Goal: Information Seeking & Learning: Check status

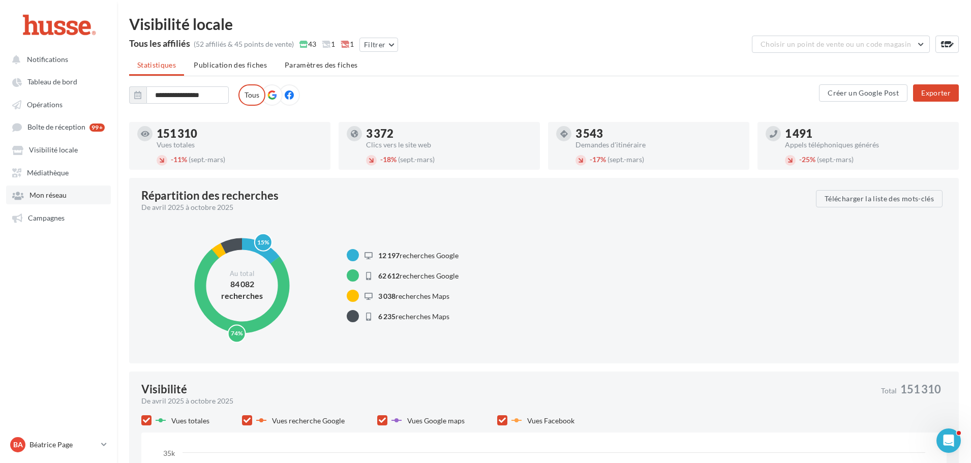
click at [56, 194] on span "Mon réseau" at bounding box center [47, 195] width 37 height 9
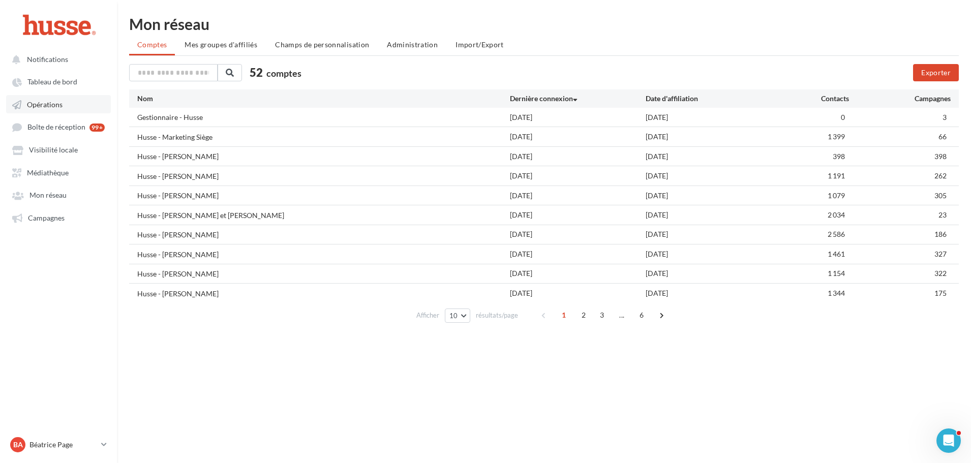
click at [60, 107] on span "Opérations" at bounding box center [45, 104] width 36 height 9
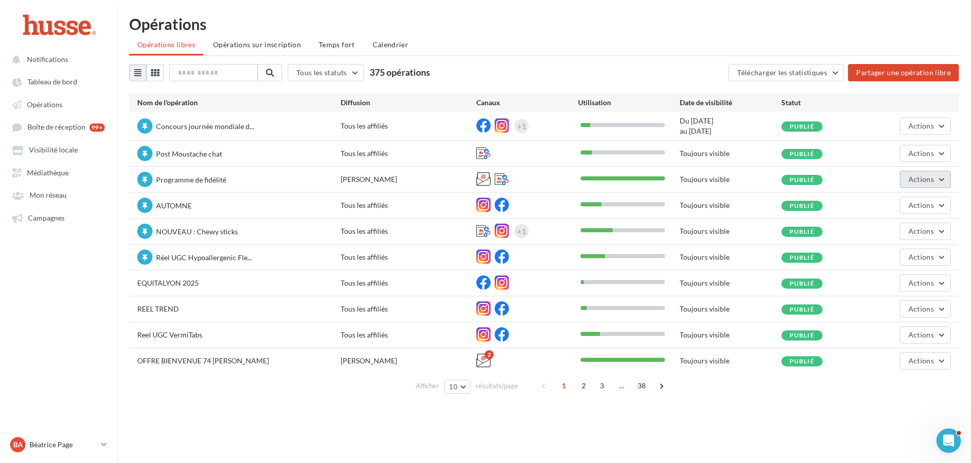
click at [944, 182] on button "Actions" at bounding box center [925, 179] width 51 height 17
click at [885, 253] on button "Statistiques" at bounding box center [897, 256] width 108 height 26
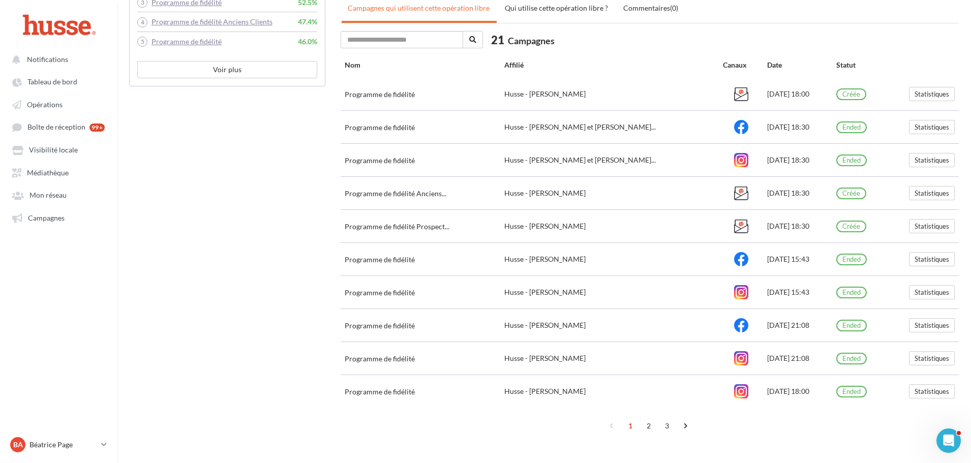
scroll to position [469, 0]
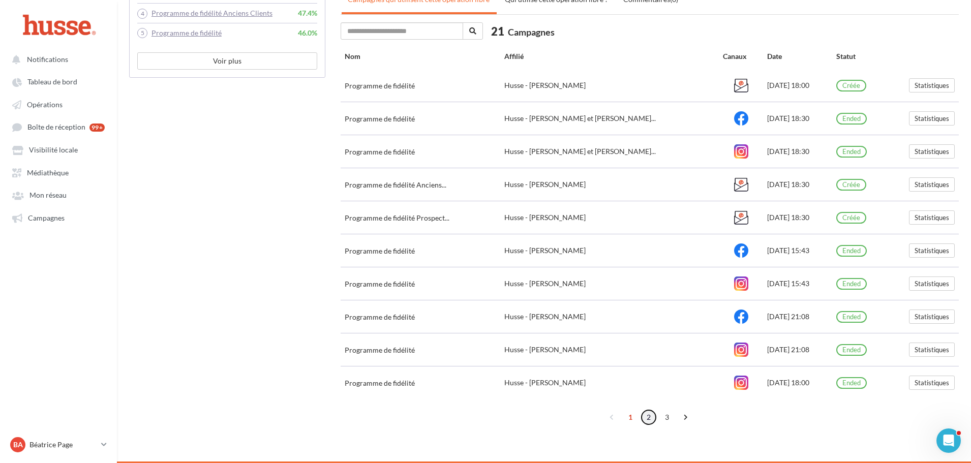
click at [647, 417] on link "2" at bounding box center [648, 417] width 16 height 16
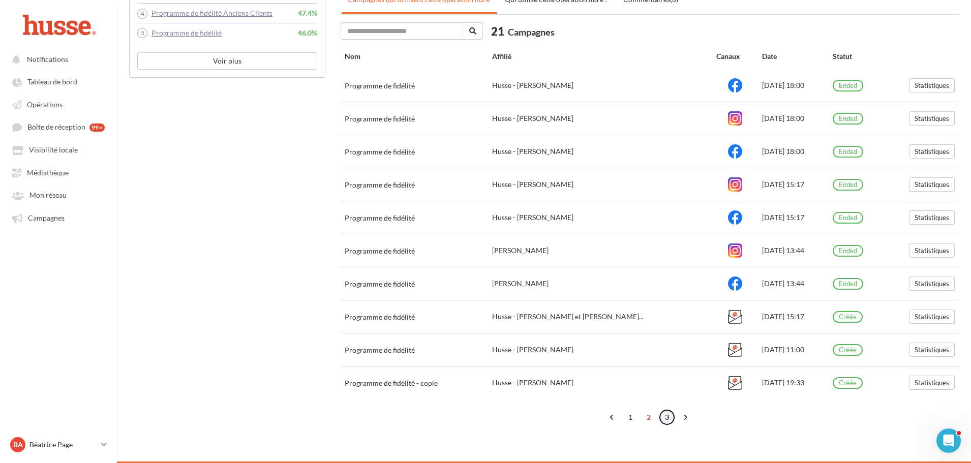
click at [669, 419] on link "3" at bounding box center [667, 417] width 16 height 16
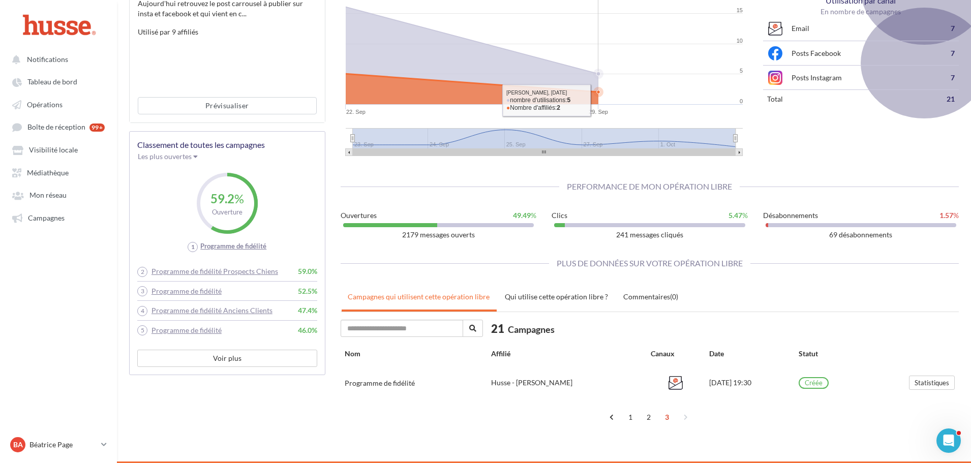
scroll to position [172, 0]
click at [648, 417] on link "2" at bounding box center [648, 417] width 16 height 16
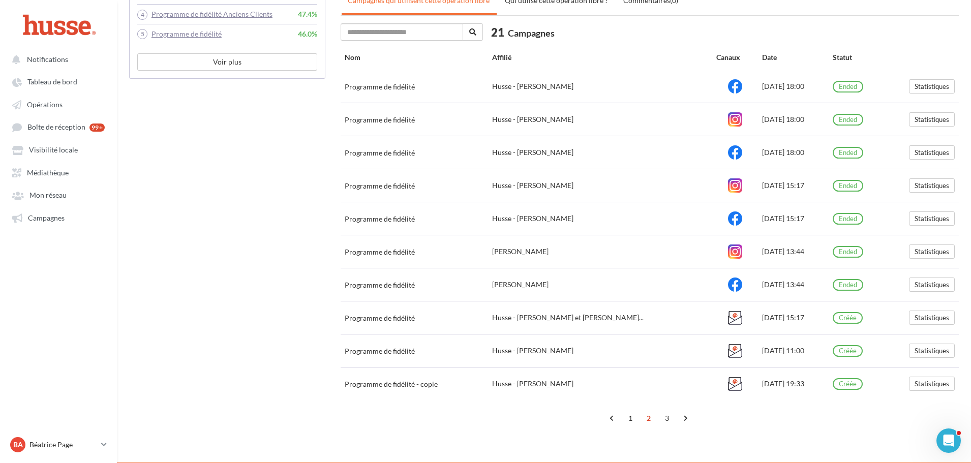
scroll to position [469, 0]
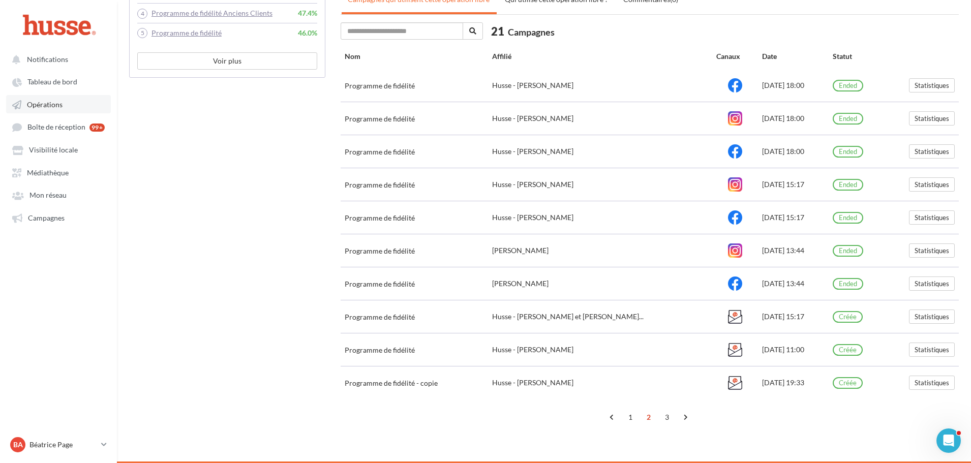
click at [52, 100] on link "Opérations" at bounding box center [58, 104] width 105 height 18
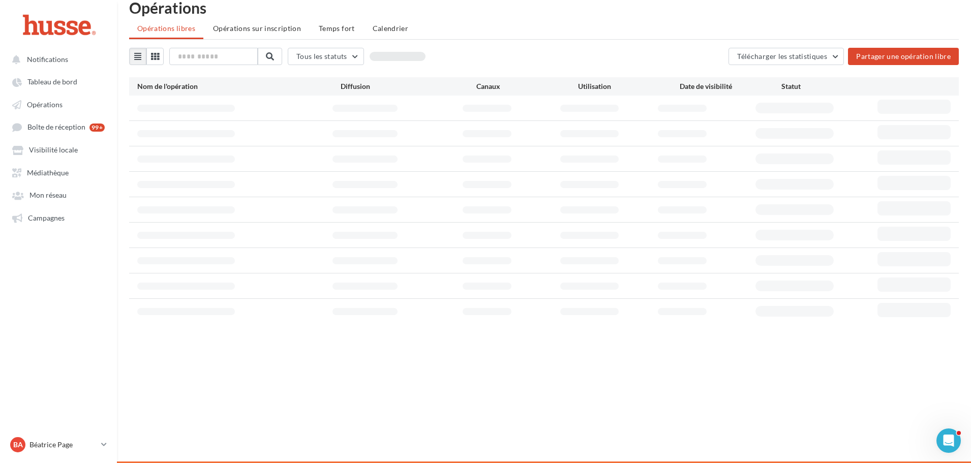
scroll to position [16, 0]
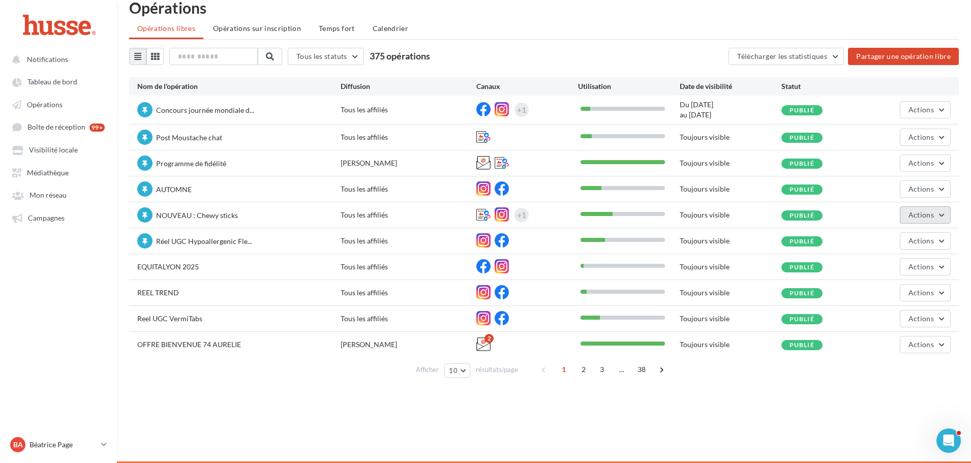
click at [933, 217] on span "Actions" at bounding box center [920, 214] width 25 height 9
click at [887, 290] on button "Statistiques" at bounding box center [897, 292] width 108 height 26
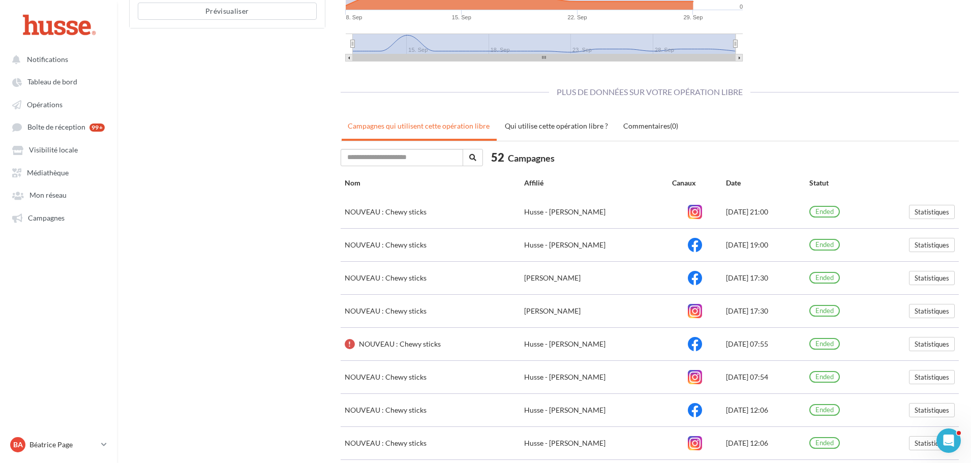
scroll to position [413, 0]
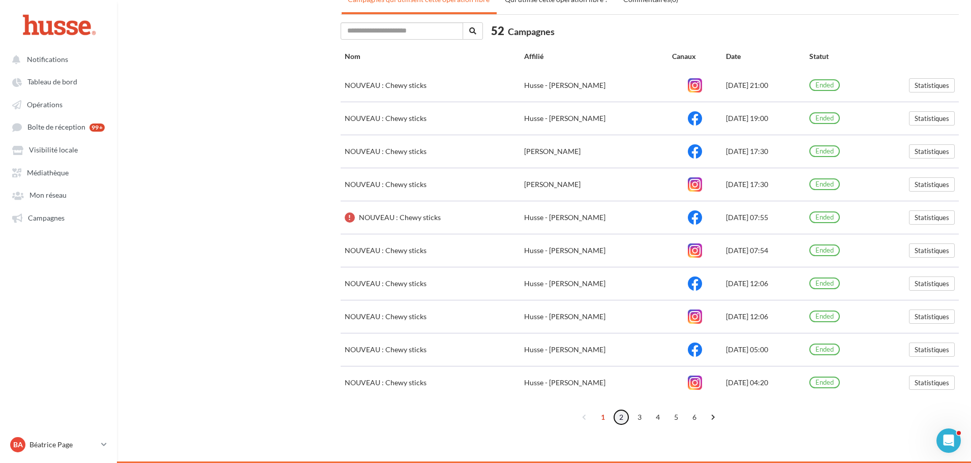
click at [619, 417] on link "2" at bounding box center [621, 417] width 16 height 16
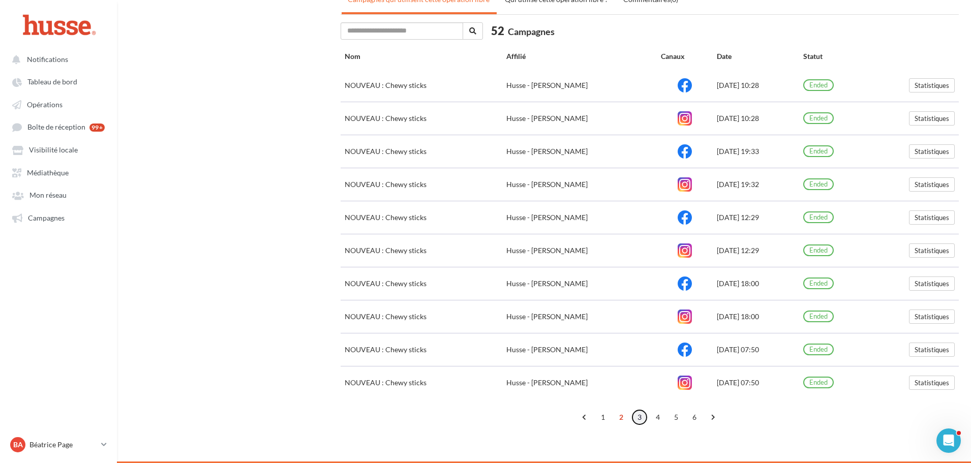
click at [642, 419] on link "3" at bounding box center [639, 417] width 16 height 16
click at [657, 417] on link "4" at bounding box center [658, 417] width 16 height 16
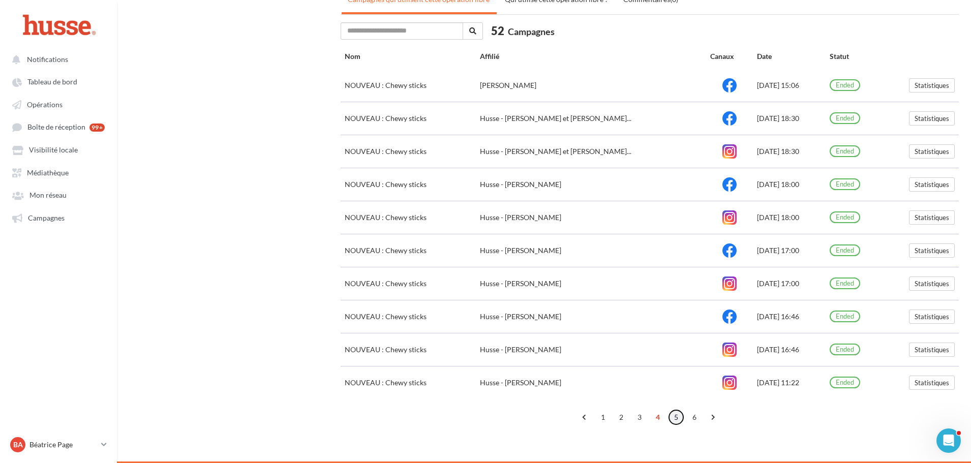
click at [678, 416] on link "5" at bounding box center [676, 417] width 16 height 16
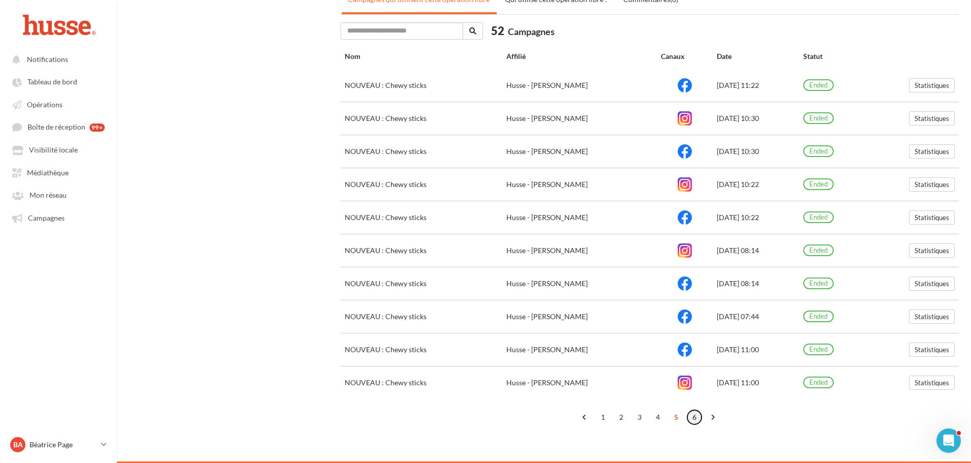
click at [699, 418] on link "6" at bounding box center [694, 417] width 16 height 16
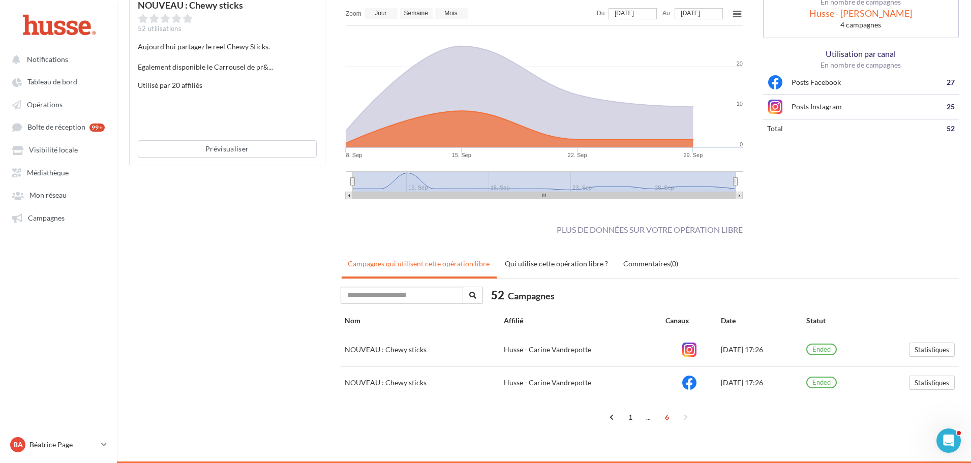
scroll to position [149, 0]
click at [633, 413] on link "1" at bounding box center [630, 417] width 16 height 16
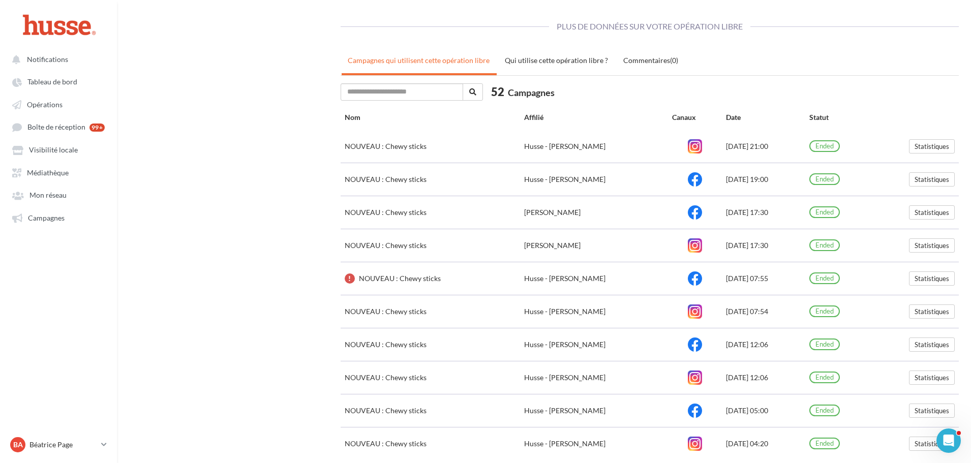
scroll to position [413, 0]
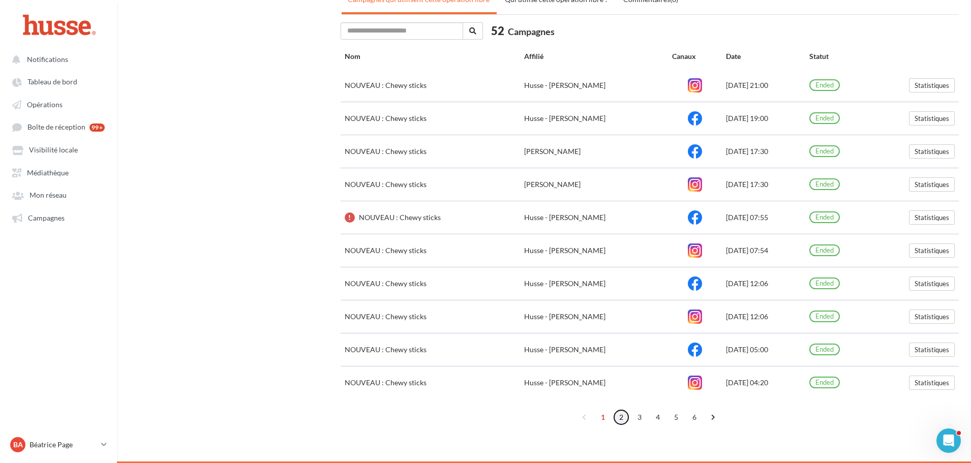
click at [618, 418] on link "2" at bounding box center [621, 417] width 16 height 16
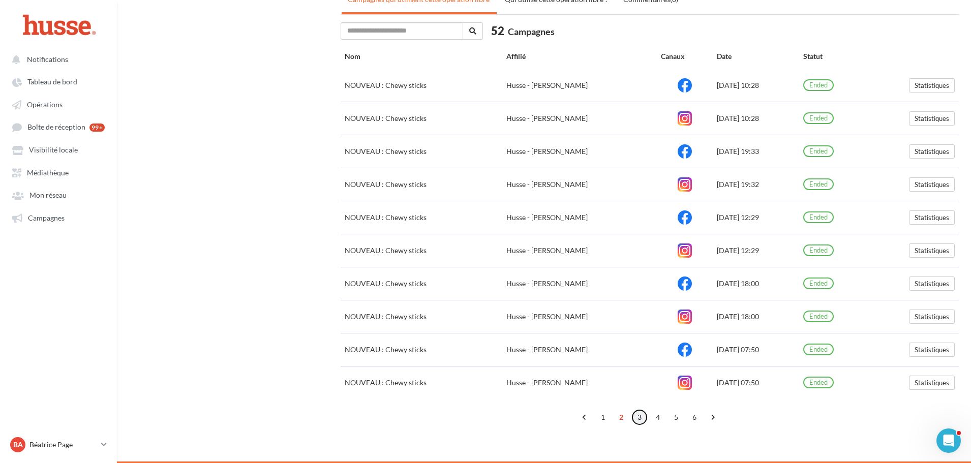
click at [636, 416] on link "3" at bounding box center [639, 417] width 16 height 16
click at [663, 419] on link "4" at bounding box center [658, 417] width 16 height 16
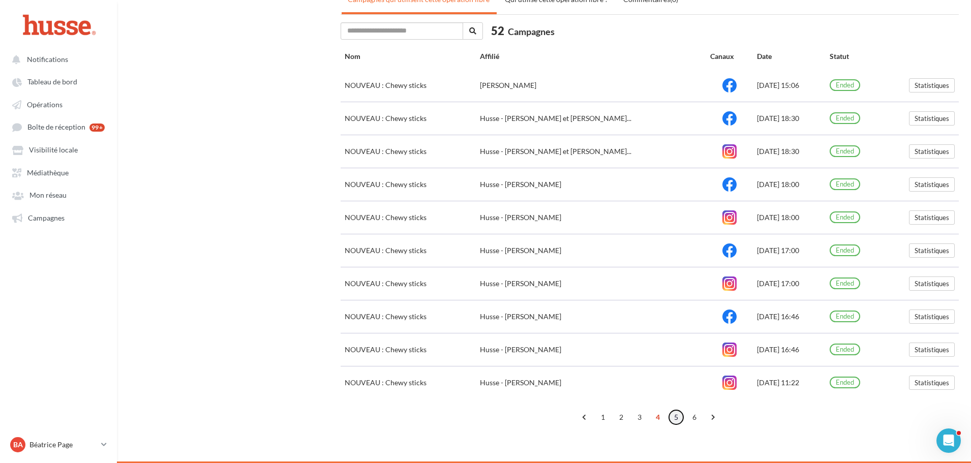
click at [676, 415] on link "5" at bounding box center [676, 417] width 16 height 16
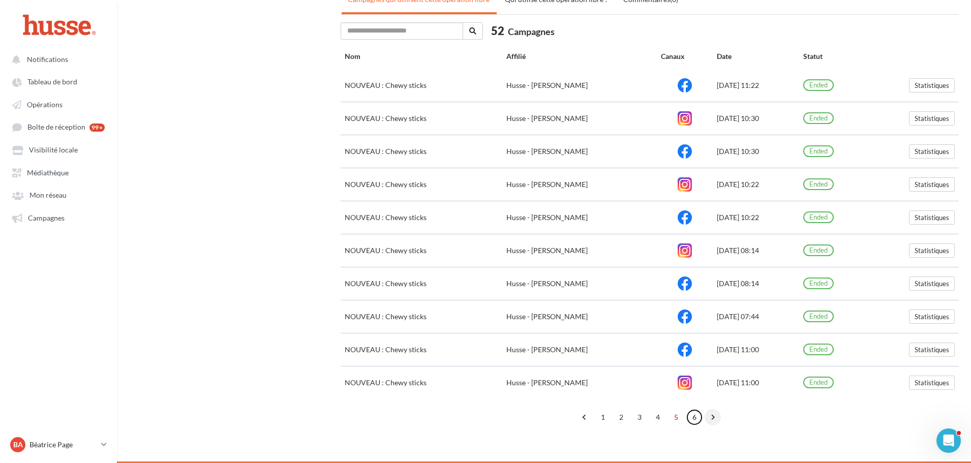
click at [691, 412] on link "6" at bounding box center [694, 417] width 16 height 16
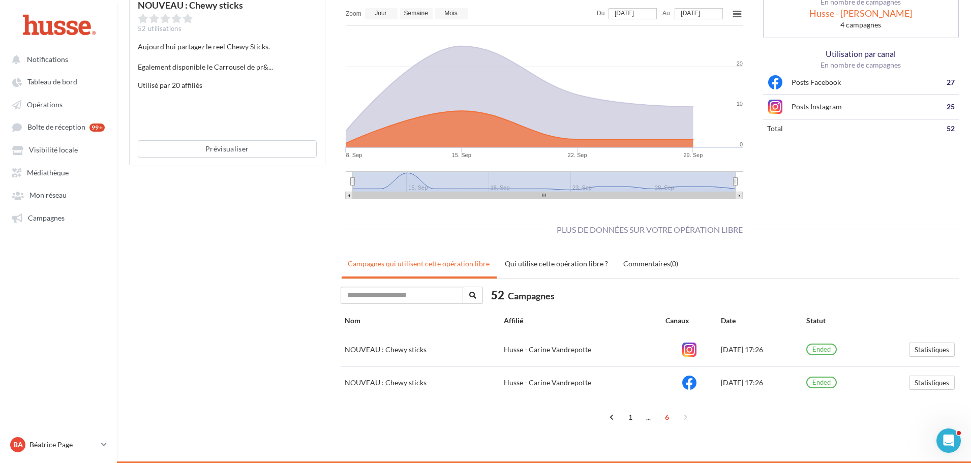
scroll to position [149, 0]
click at [630, 416] on link "1" at bounding box center [630, 417] width 16 height 16
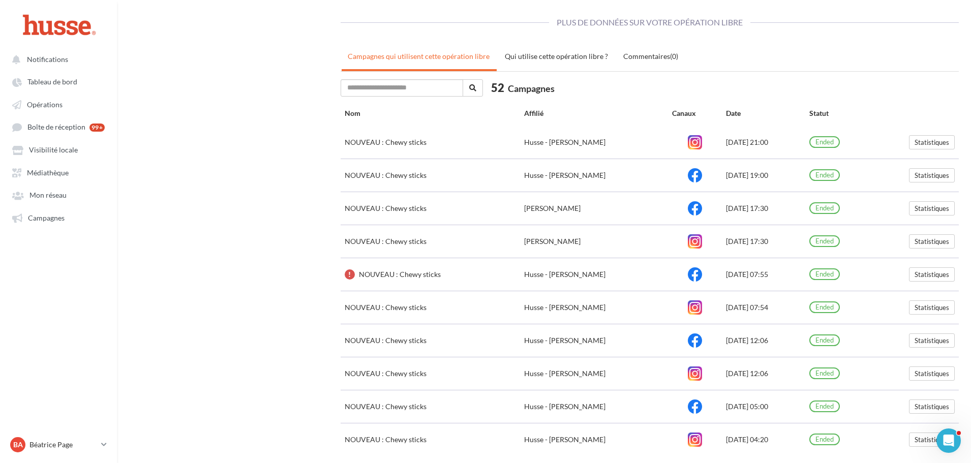
scroll to position [200, 0]
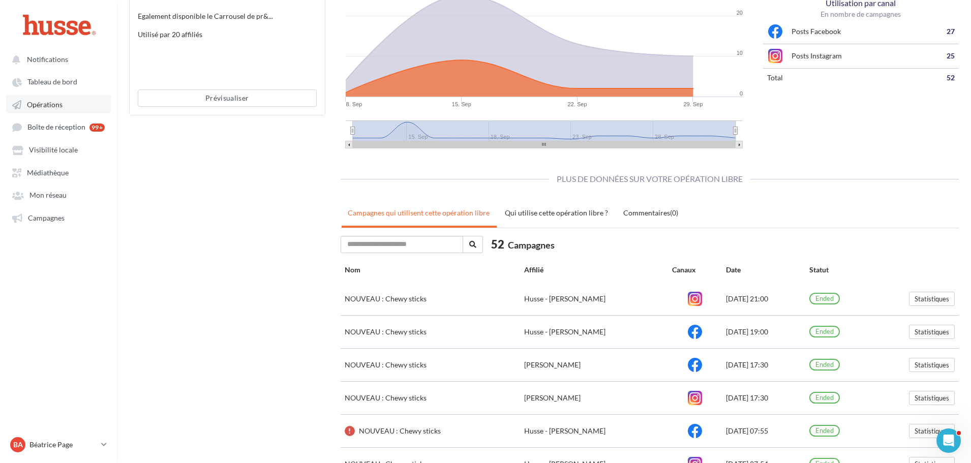
click at [65, 101] on link "Opérations" at bounding box center [58, 104] width 105 height 18
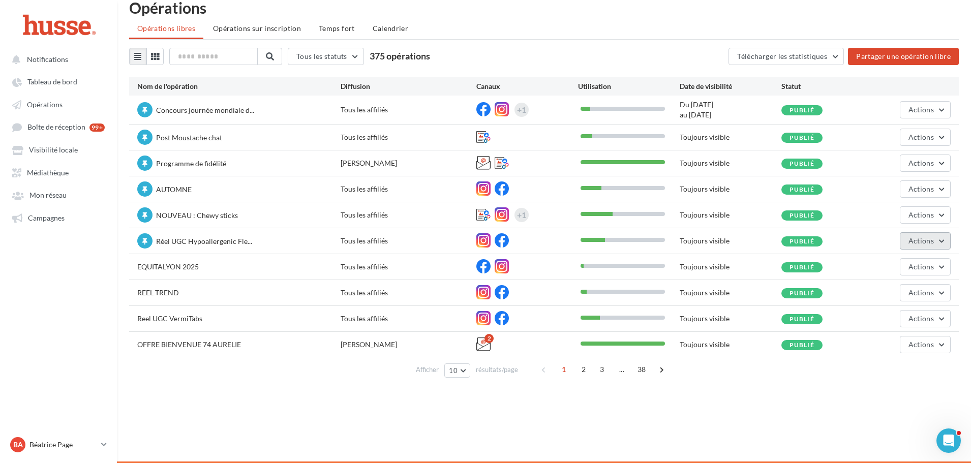
click at [945, 244] on button "Actions" at bounding box center [925, 240] width 51 height 17
click at [892, 315] on button "Statistiques" at bounding box center [897, 317] width 108 height 26
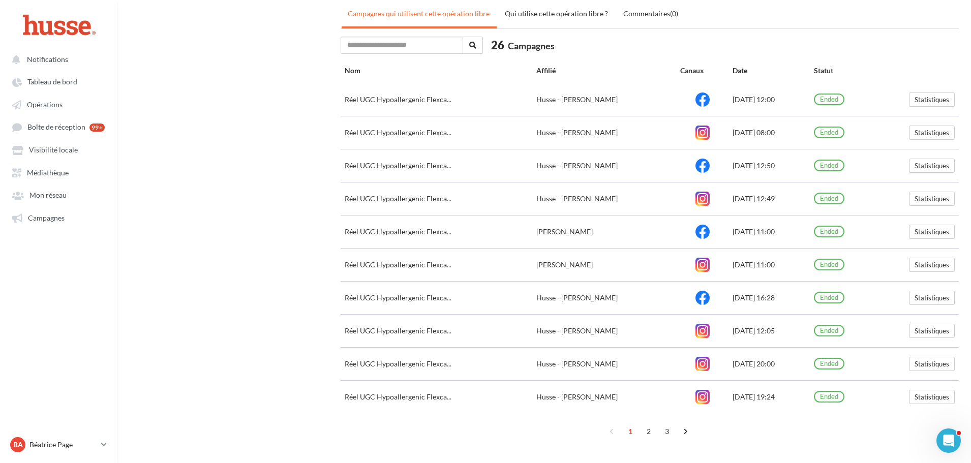
scroll to position [413, 0]
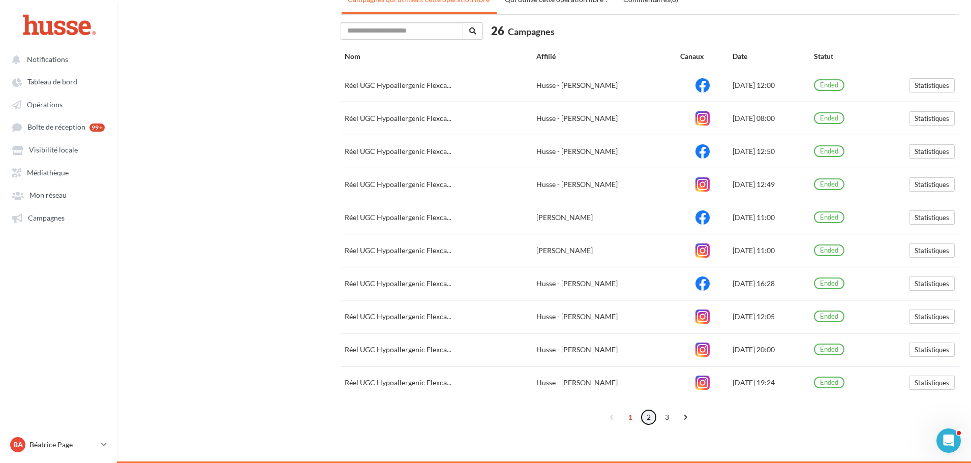
click at [641, 413] on link "2" at bounding box center [648, 417] width 16 height 16
click at [668, 415] on link "3" at bounding box center [667, 417] width 16 height 16
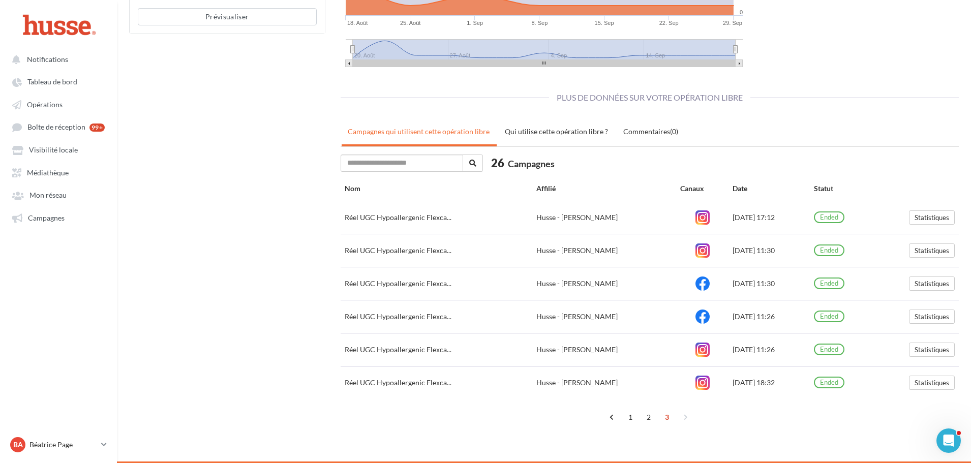
scroll to position [281, 0]
